Goal: Understand process/instructions: Learn how to perform a task or action

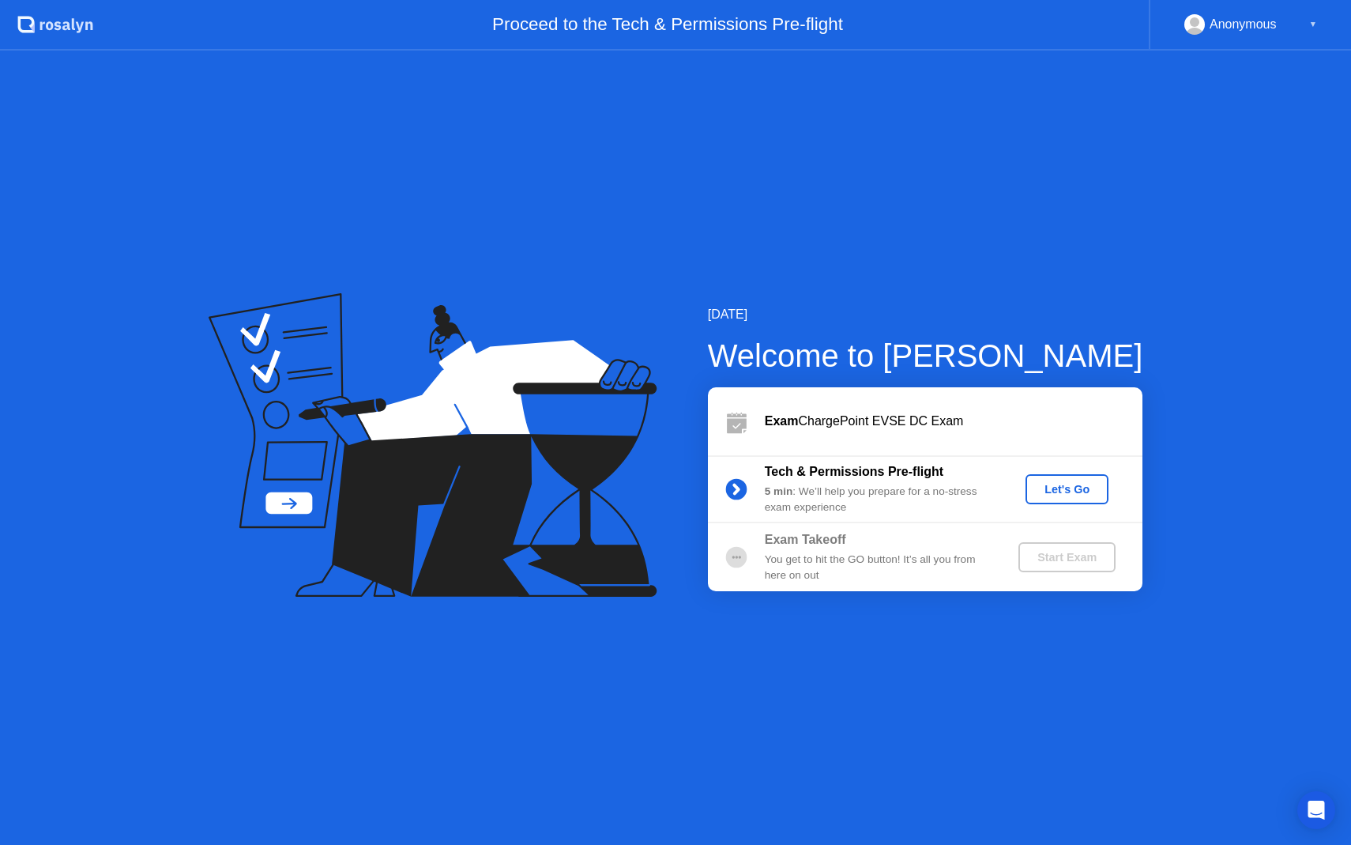
click at [1076, 485] on div "Let's Go" at bounding box center [1067, 489] width 70 height 13
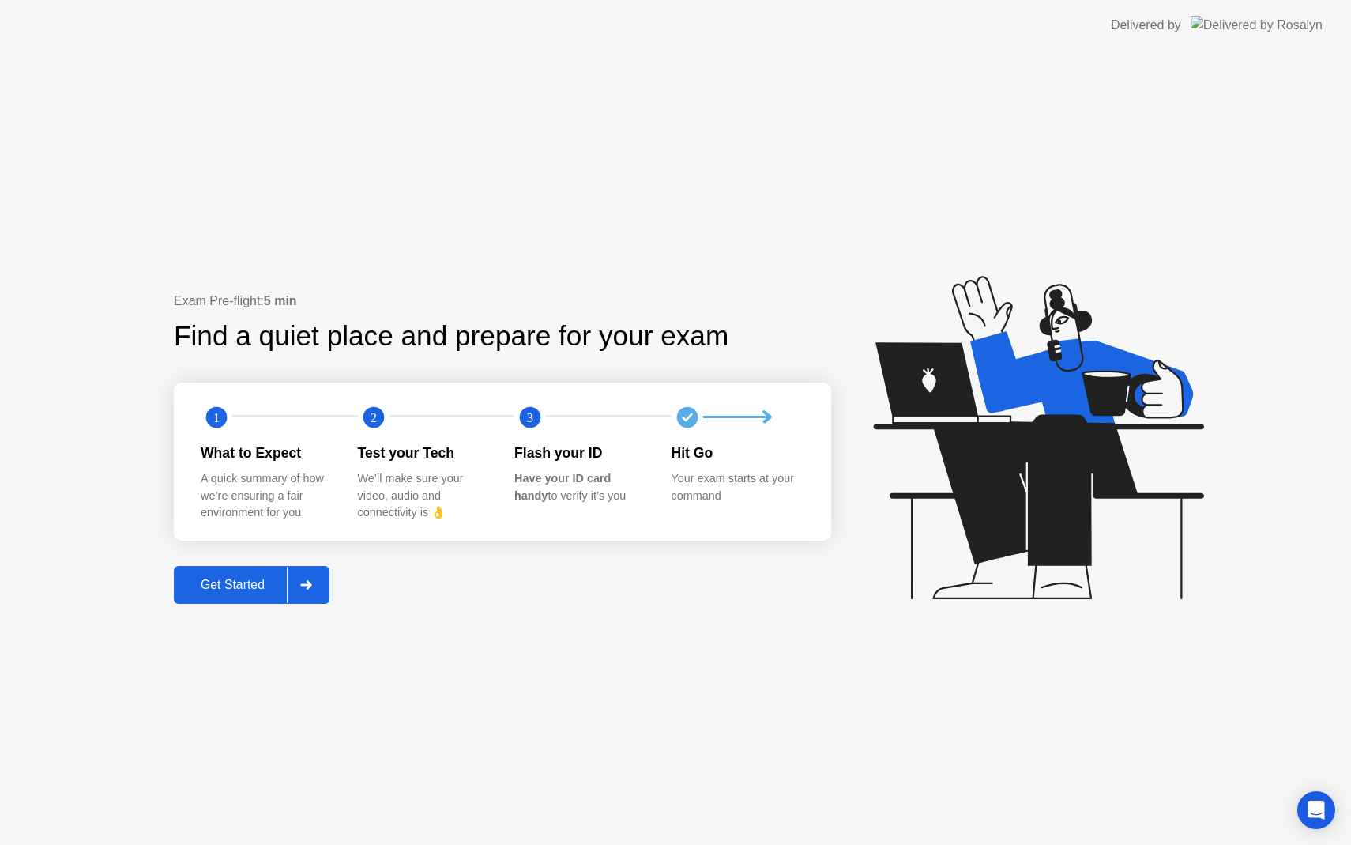
click at [238, 590] on div "Get Started" at bounding box center [233, 585] width 108 height 14
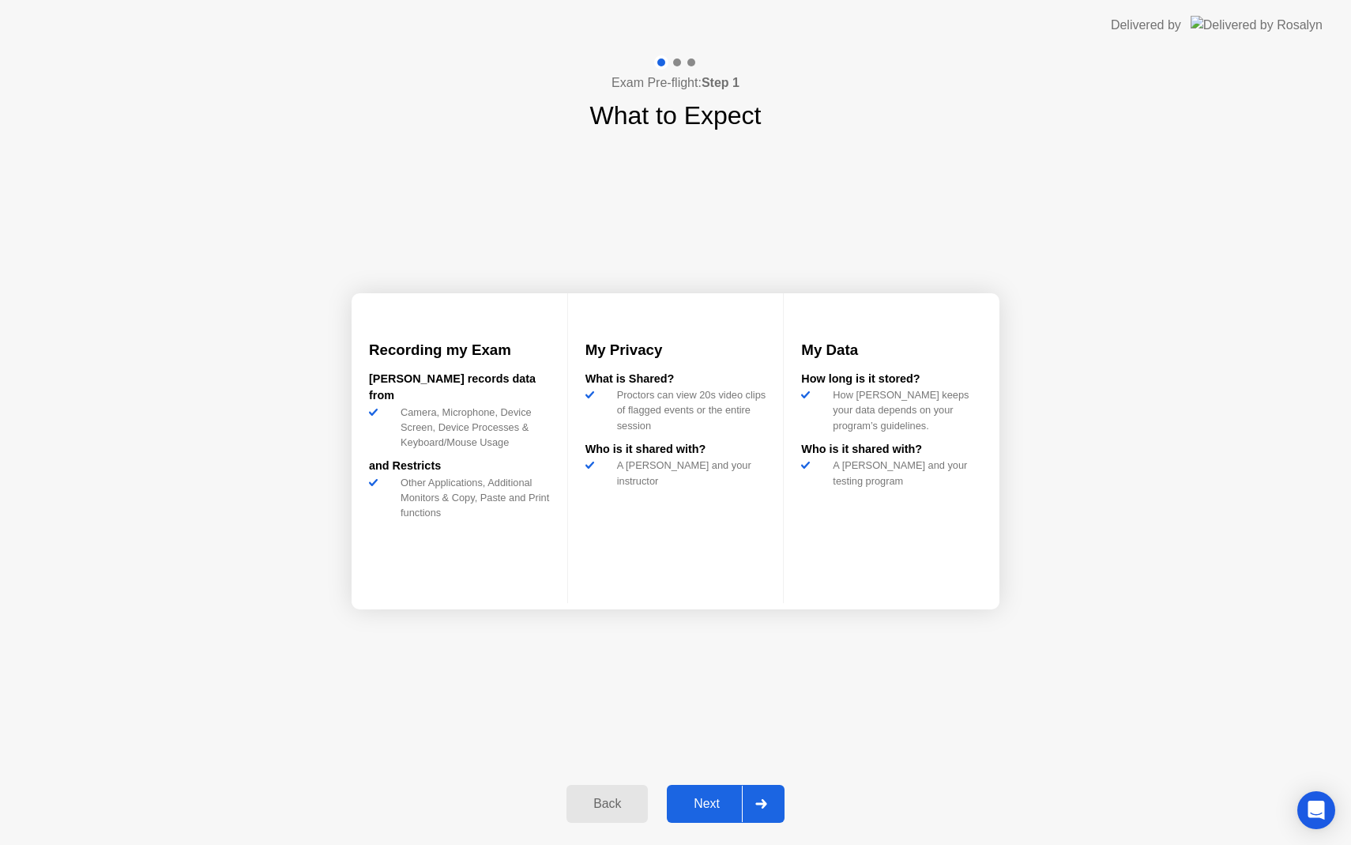
click at [690, 806] on div "Next" at bounding box center [707, 804] width 70 height 14
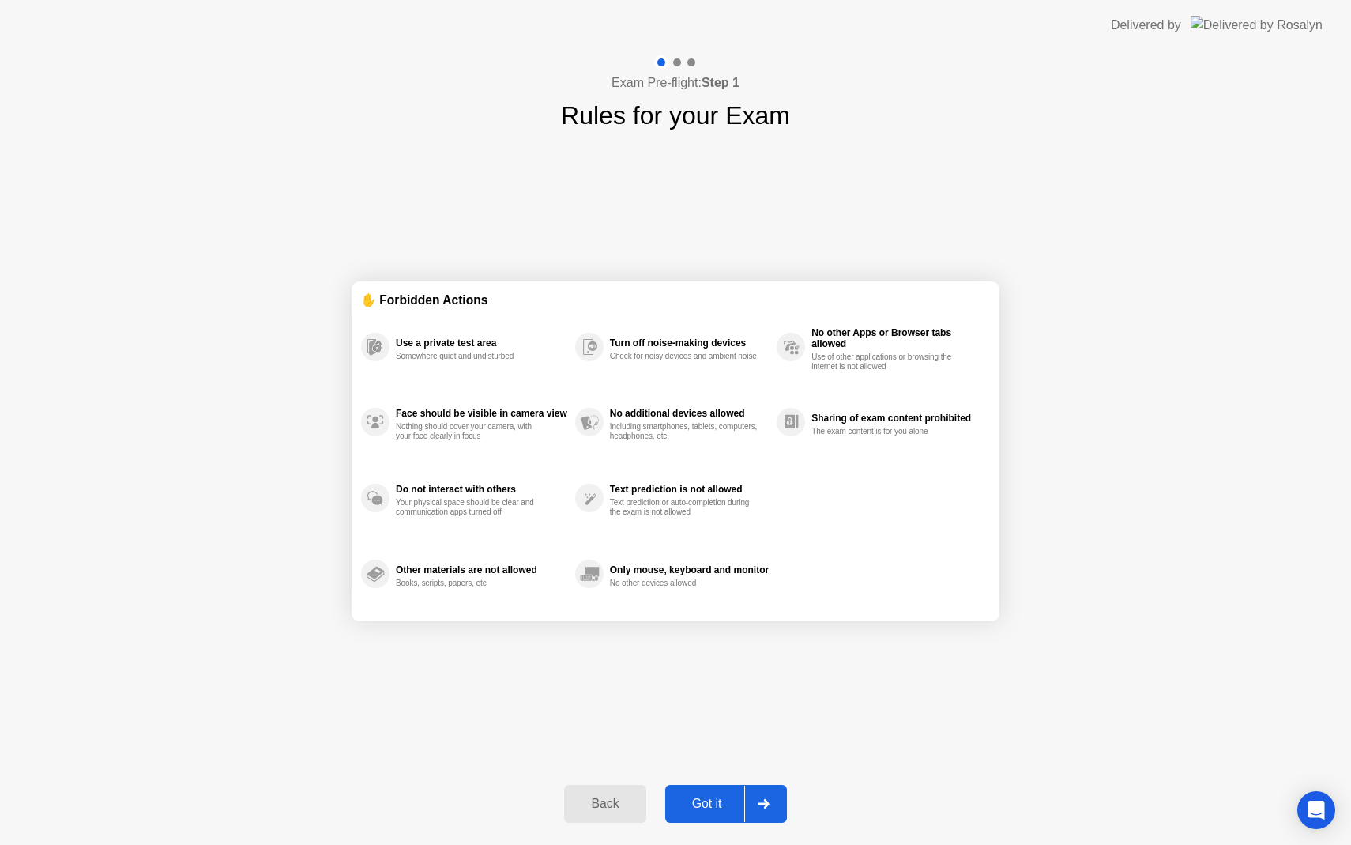
click at [699, 803] on div "Got it" at bounding box center [707, 804] width 74 height 14
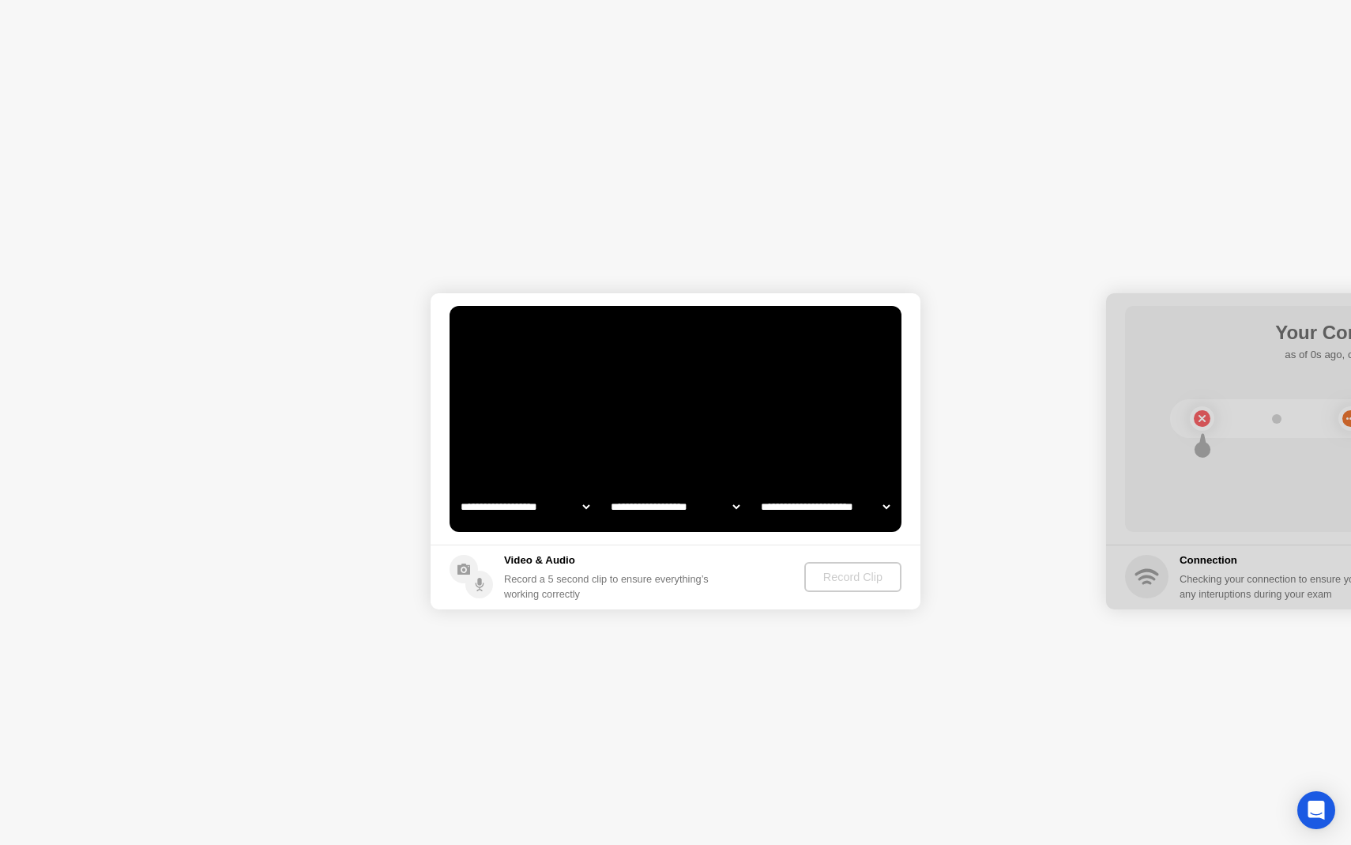
select select "**********"
select select "*******"
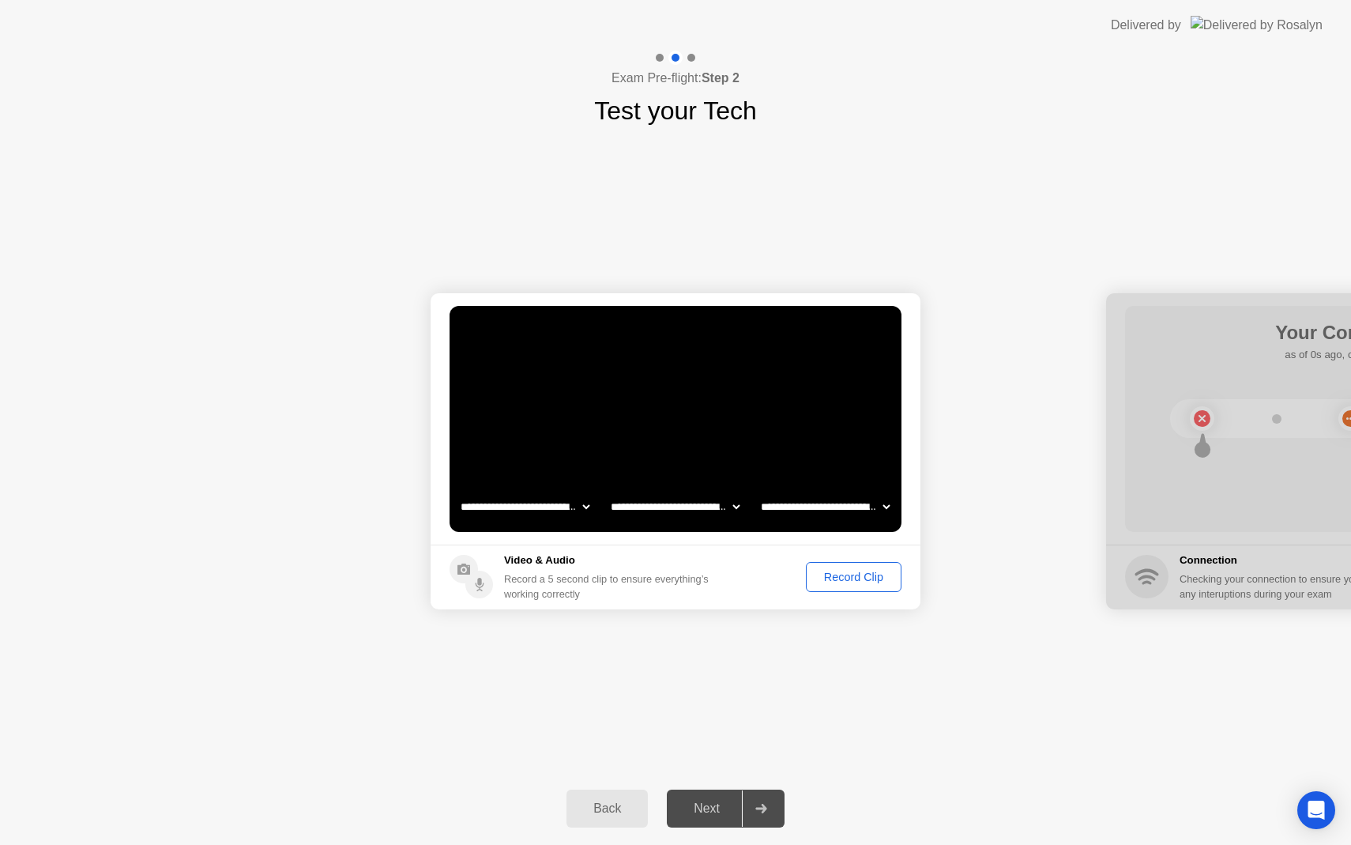
click at [846, 582] on div "Record Clip" at bounding box center [854, 577] width 85 height 13
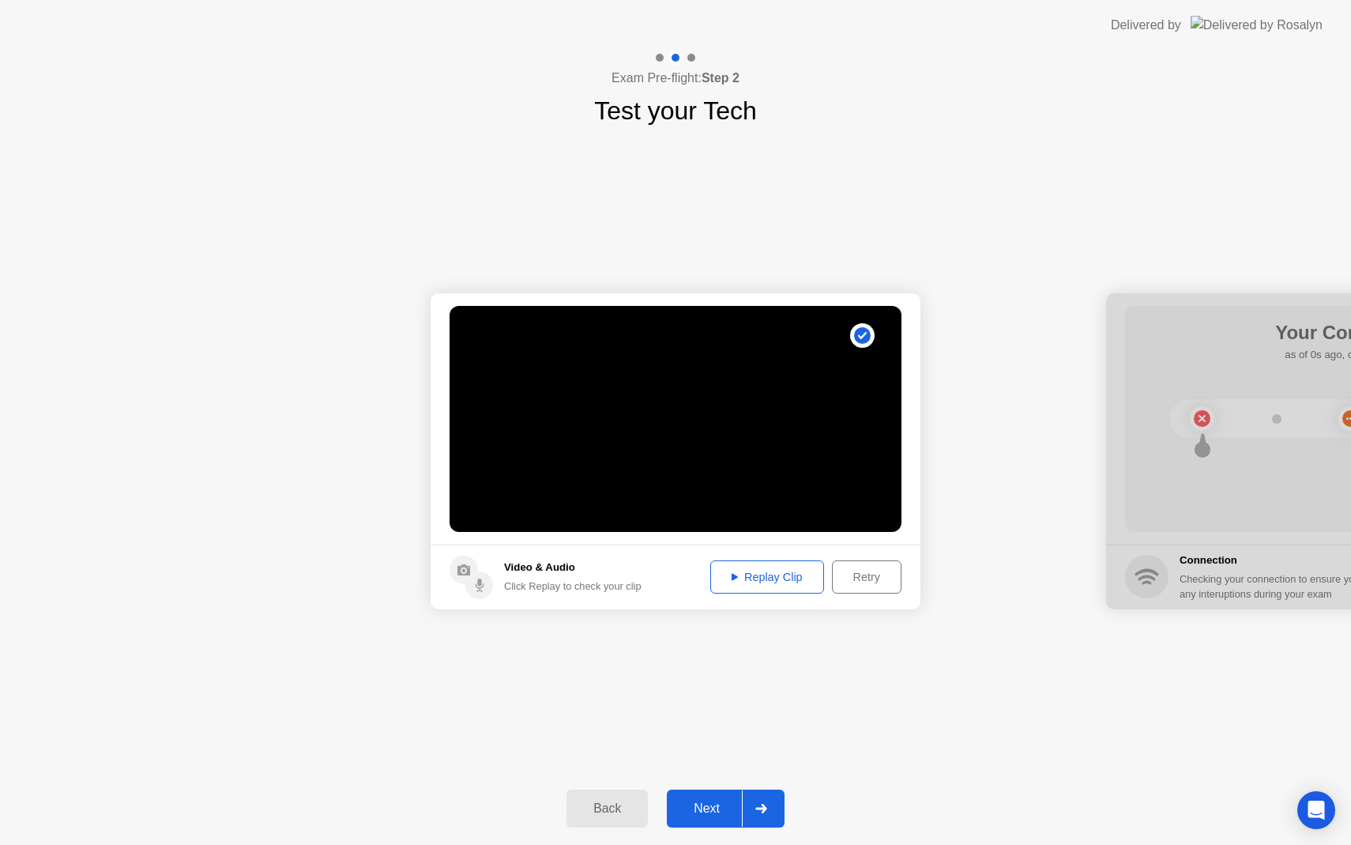
click at [705, 806] on div "Next" at bounding box center [707, 808] width 70 height 14
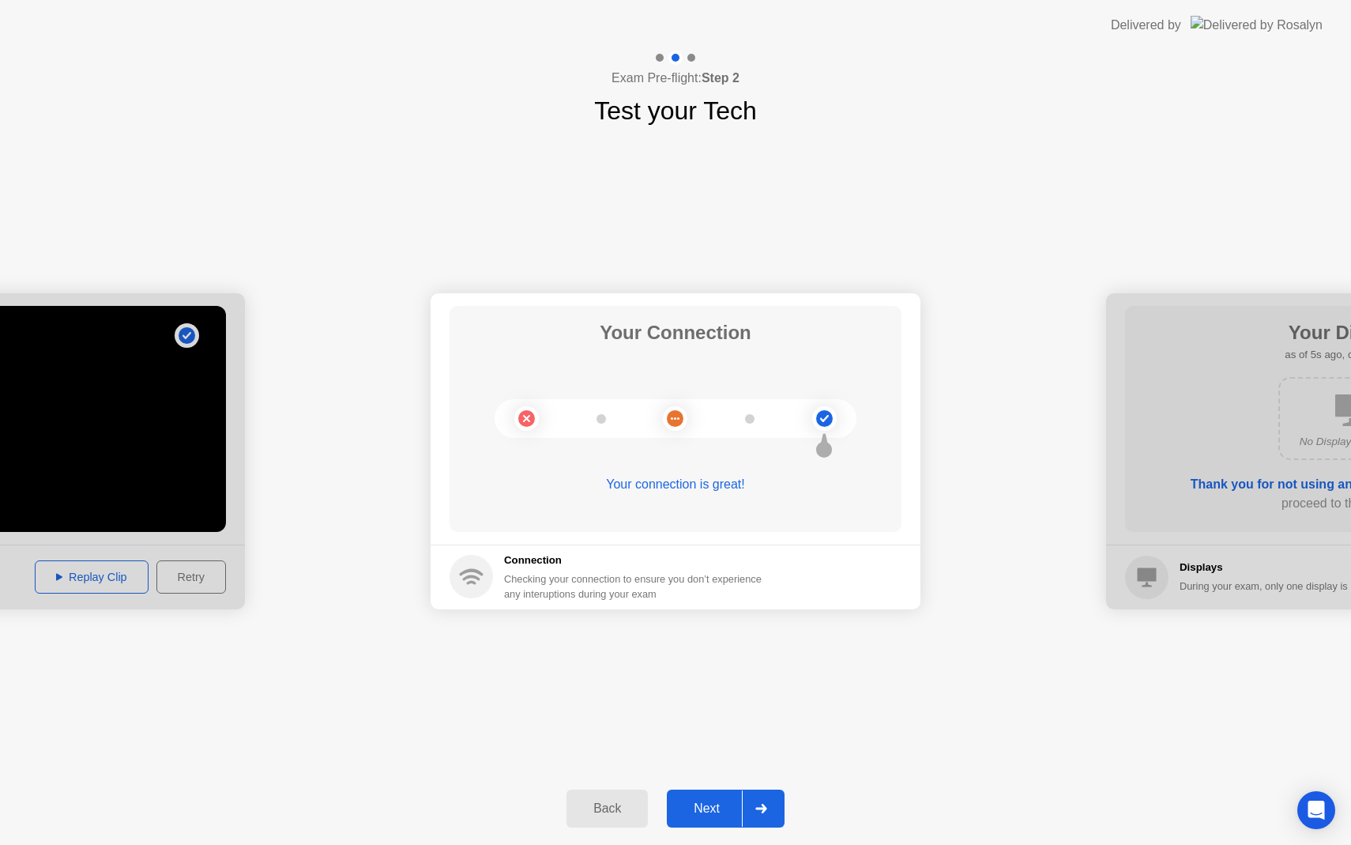
click at [705, 806] on div "Next" at bounding box center [707, 808] width 70 height 14
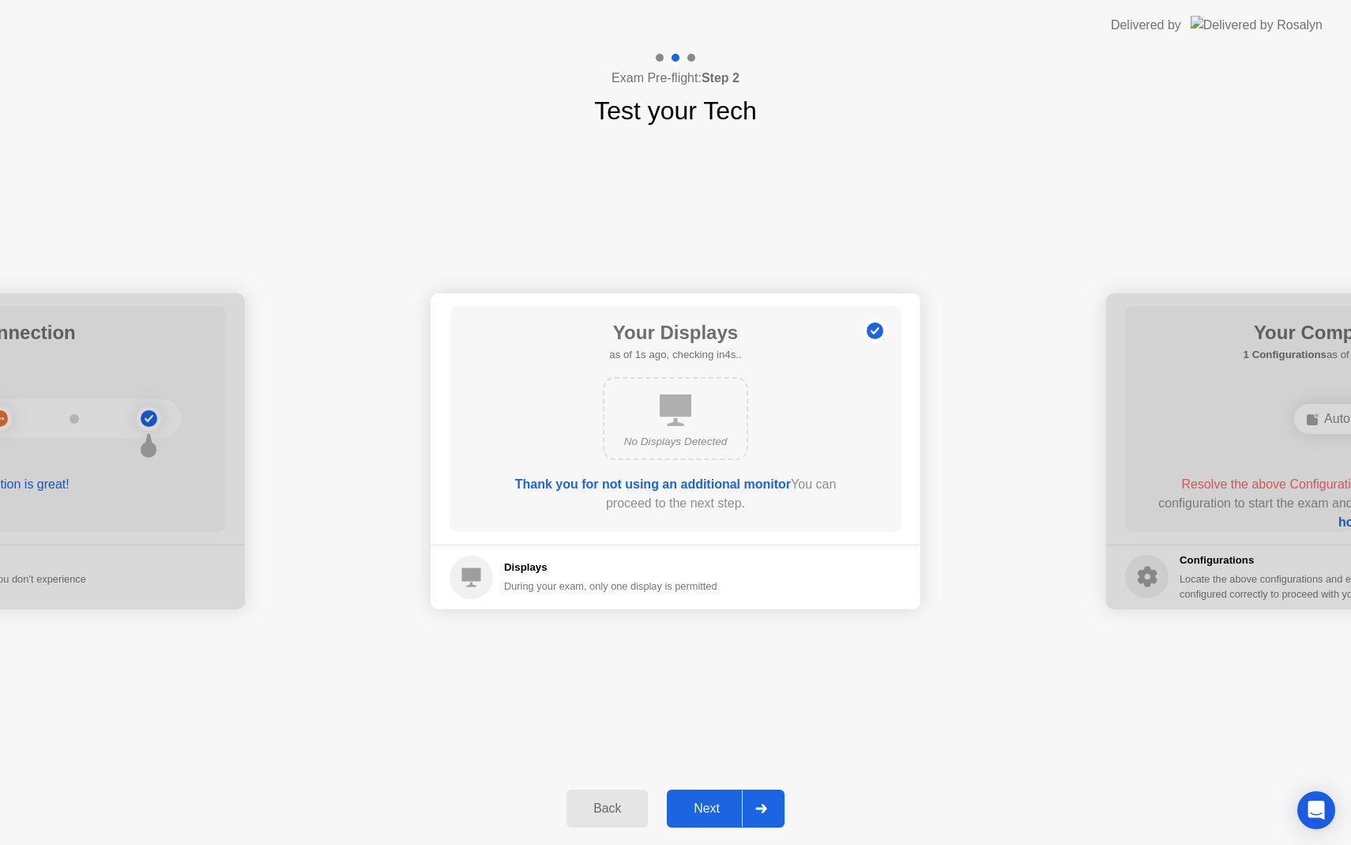
click at [705, 806] on div "Next" at bounding box center [707, 808] width 70 height 14
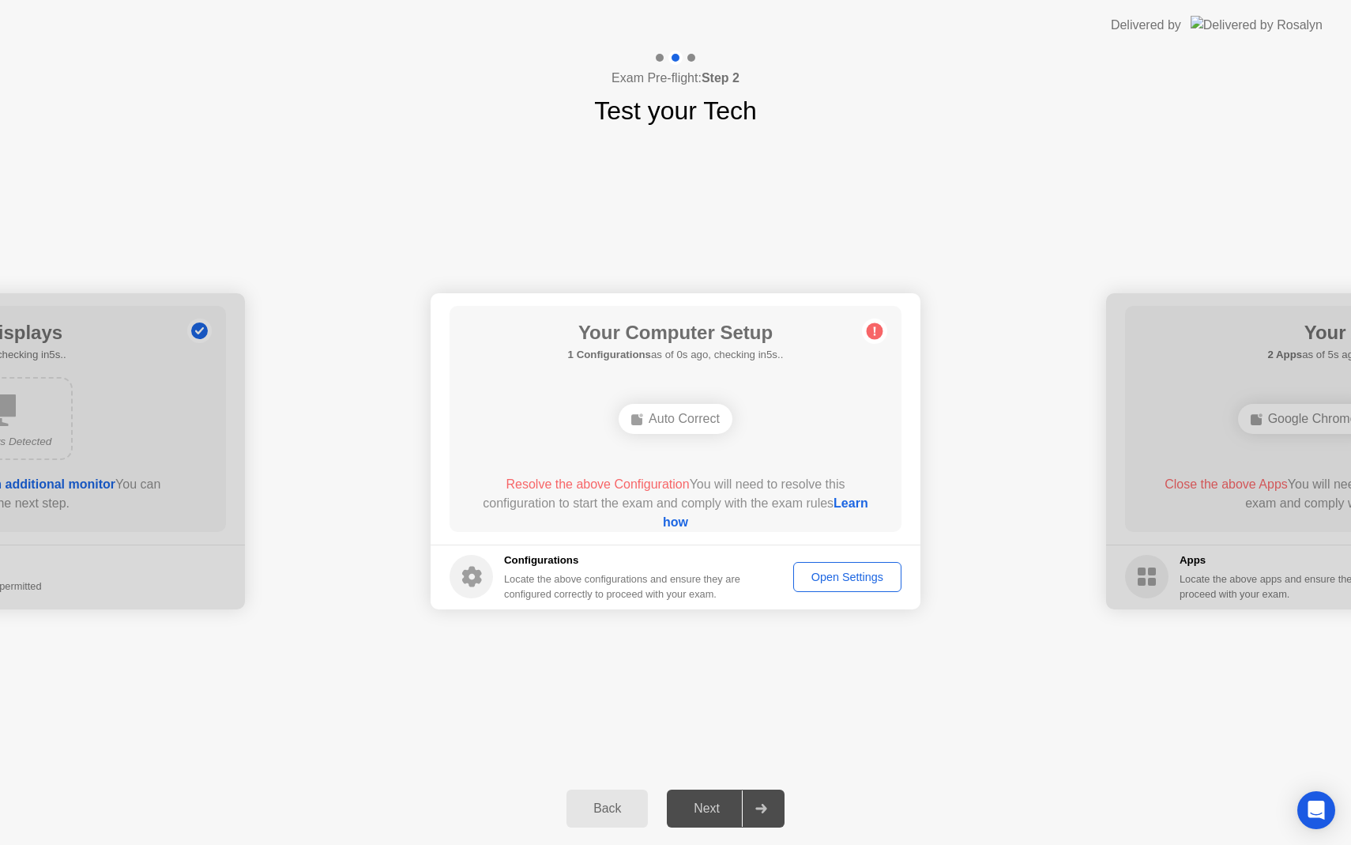
click at [705, 806] on div "Next" at bounding box center [707, 808] width 70 height 14
click at [700, 808] on div "Next" at bounding box center [707, 808] width 70 height 14
click at [664, 424] on div "Auto Correct" at bounding box center [676, 419] width 114 height 30
click at [879, 333] on circle at bounding box center [875, 330] width 17 height 17
click at [853, 582] on div "Open Settings" at bounding box center [847, 577] width 97 height 13
